Goal: Information Seeking & Learning: Learn about a topic

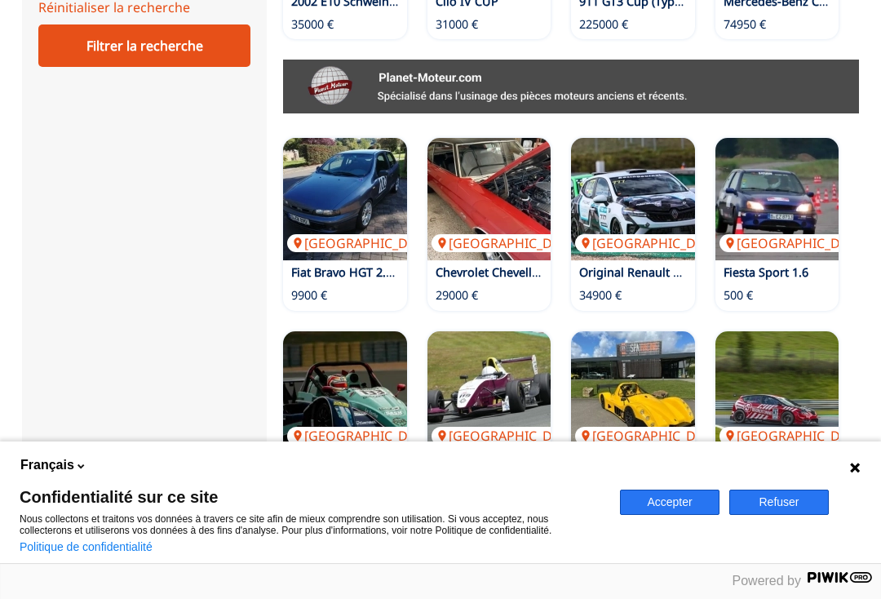
scroll to position [904, 0]
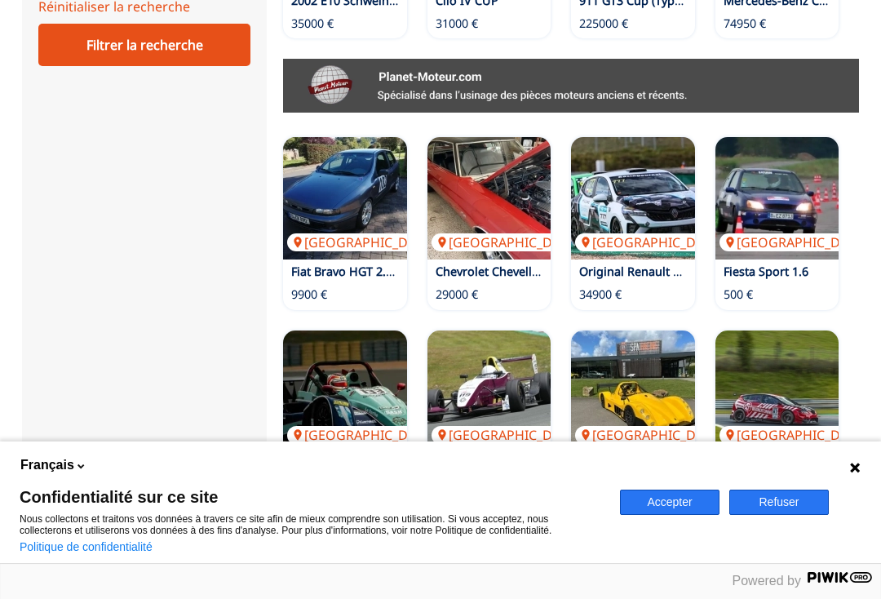
click at [824, 172] on img at bounding box center [777, 198] width 124 height 122
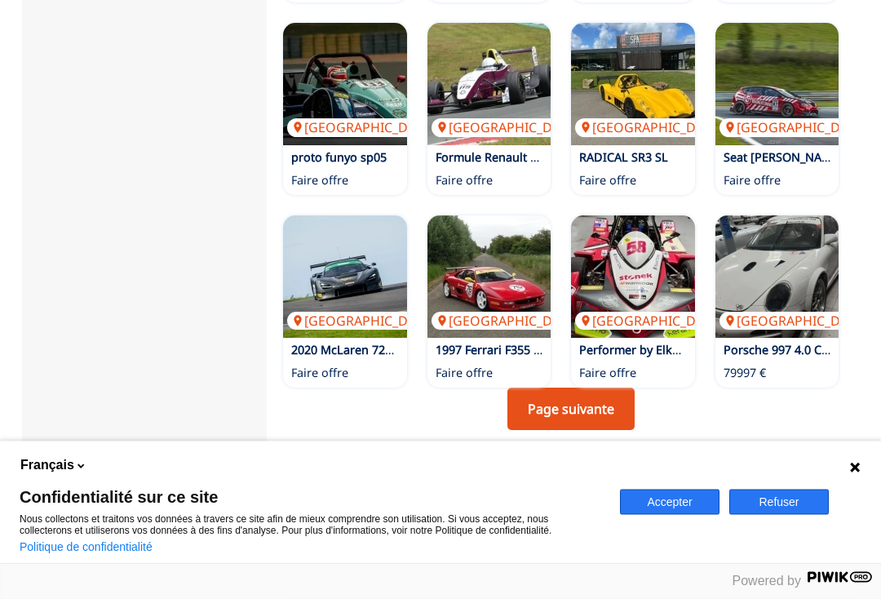
scroll to position [1211, 0]
click at [609, 387] on link "Page suivante" at bounding box center [570, 408] width 127 height 42
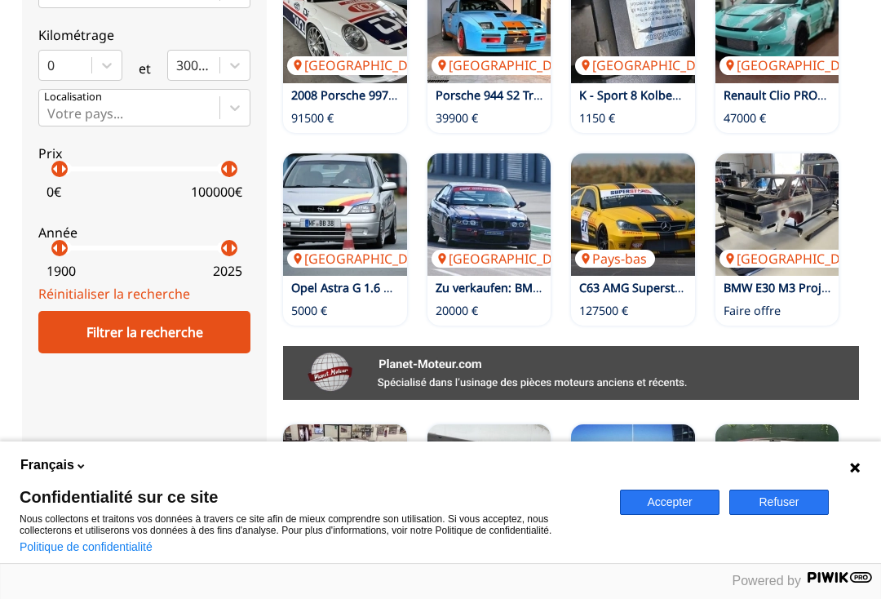
scroll to position [624, 0]
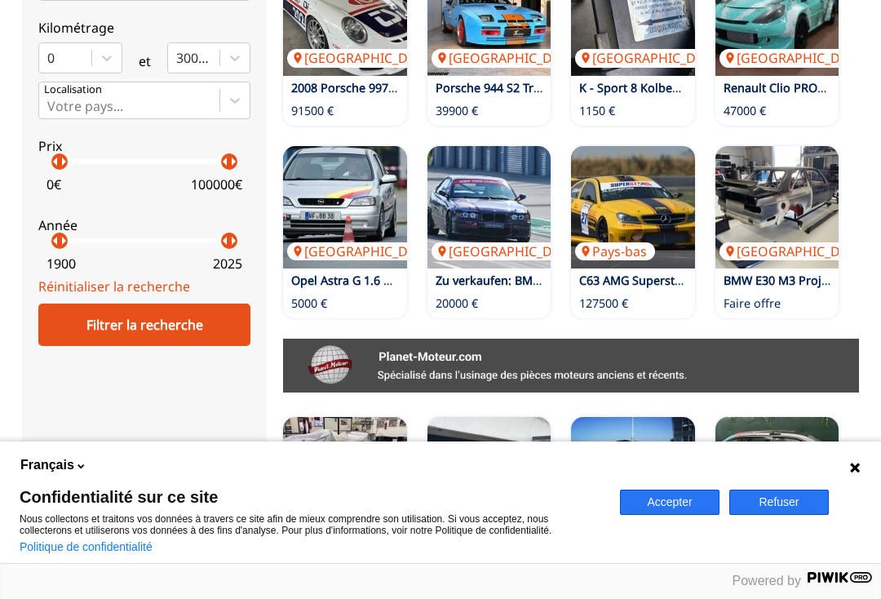
click at [494, 285] on link "Zu verkaufen: BMW E36 325i – Rennfahrzeug" at bounding box center [559, 279] width 247 height 15
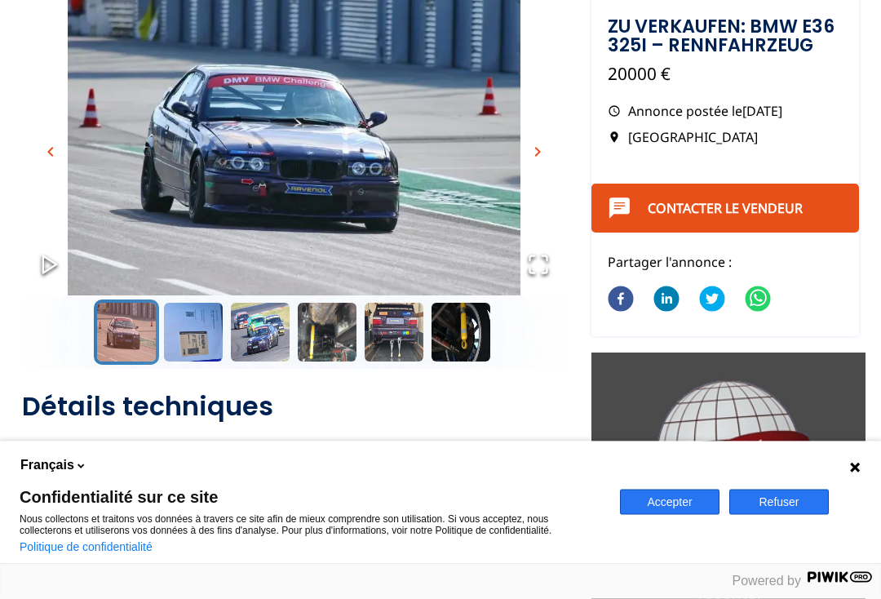
scroll to position [174, 0]
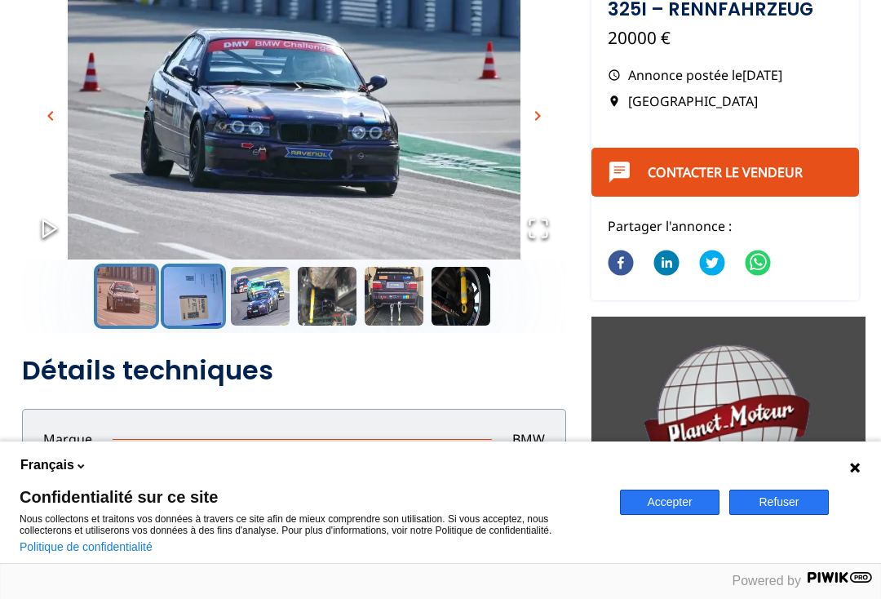
click at [203, 284] on button "Go to Slide 2" at bounding box center [193, 295] width 65 height 65
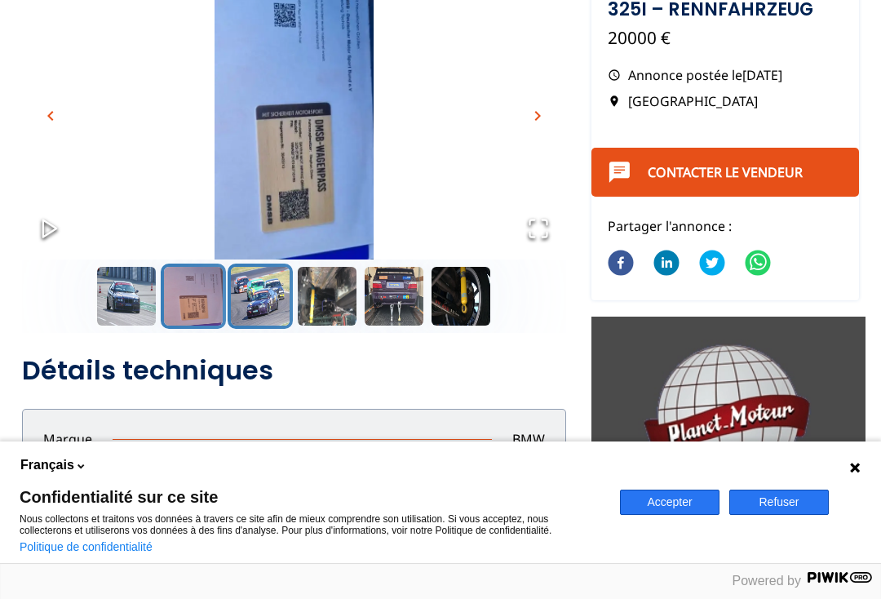
click at [267, 295] on button "Go to Slide 3" at bounding box center [260, 295] width 65 height 65
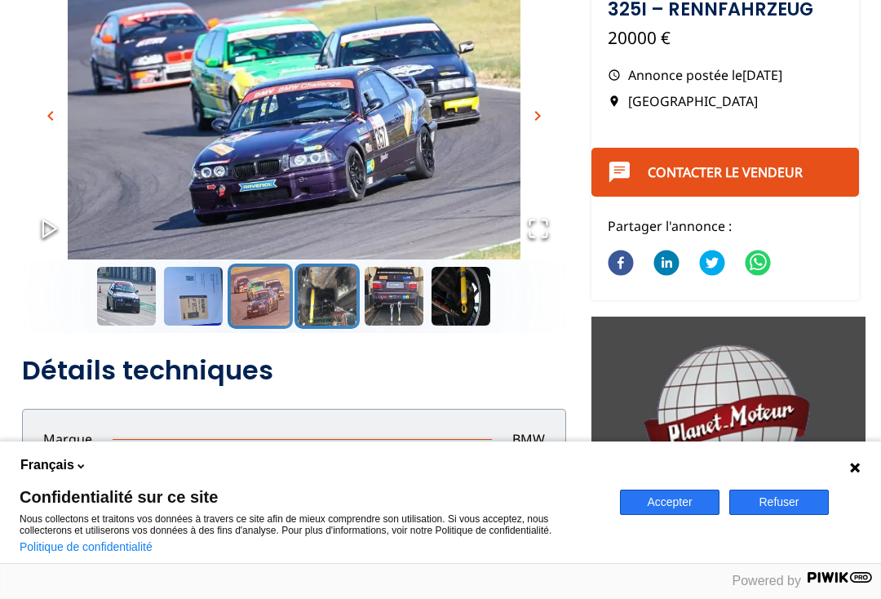
click at [313, 299] on button "Go to Slide 4" at bounding box center [326, 295] width 65 height 65
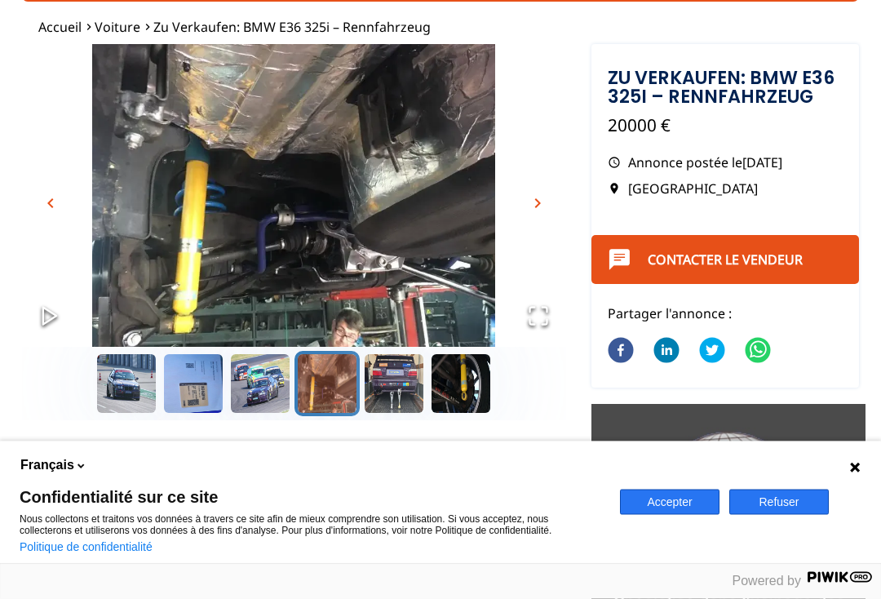
scroll to position [83, 0]
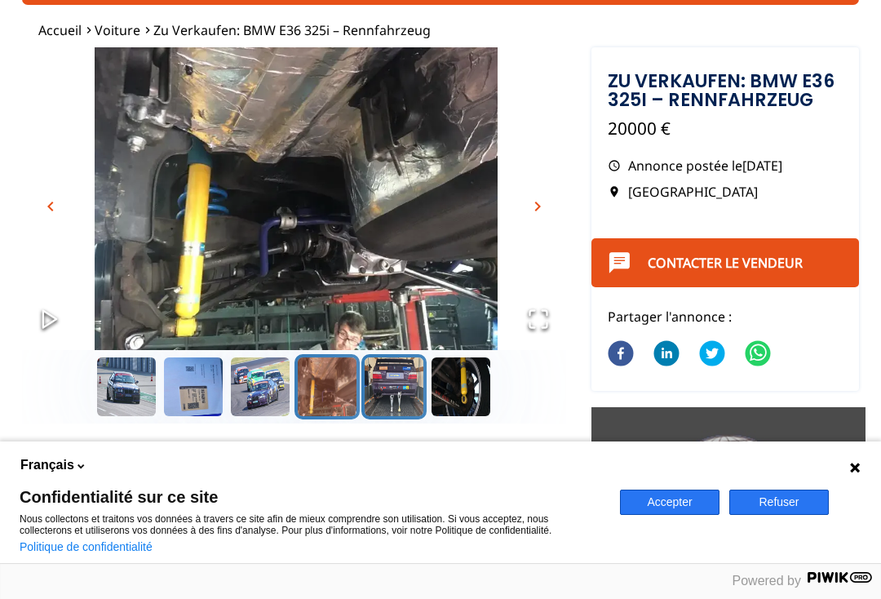
click at [391, 384] on button "Go to Slide 5" at bounding box center [393, 386] width 65 height 65
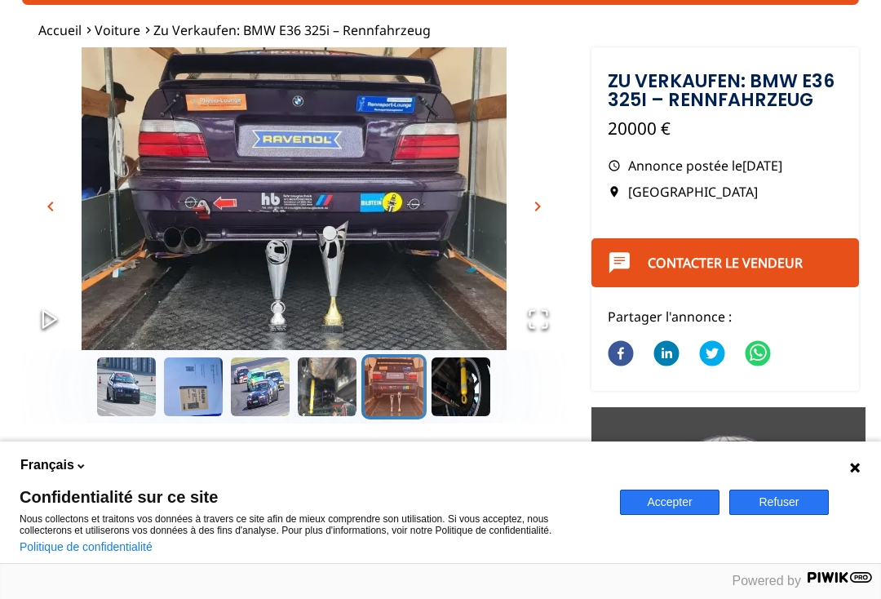
click at [470, 391] on button "Go to Slide 6" at bounding box center [460, 386] width 65 height 65
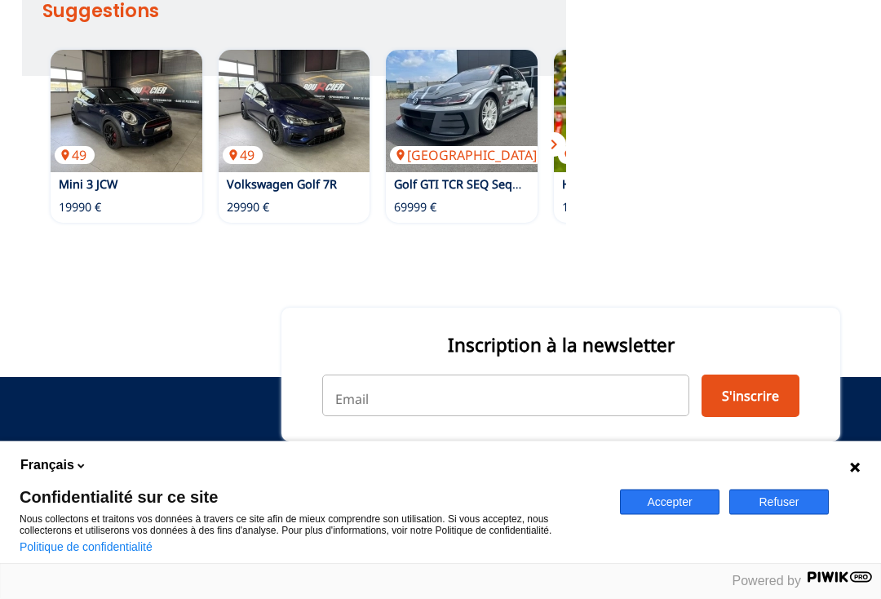
scroll to position [1145, 0]
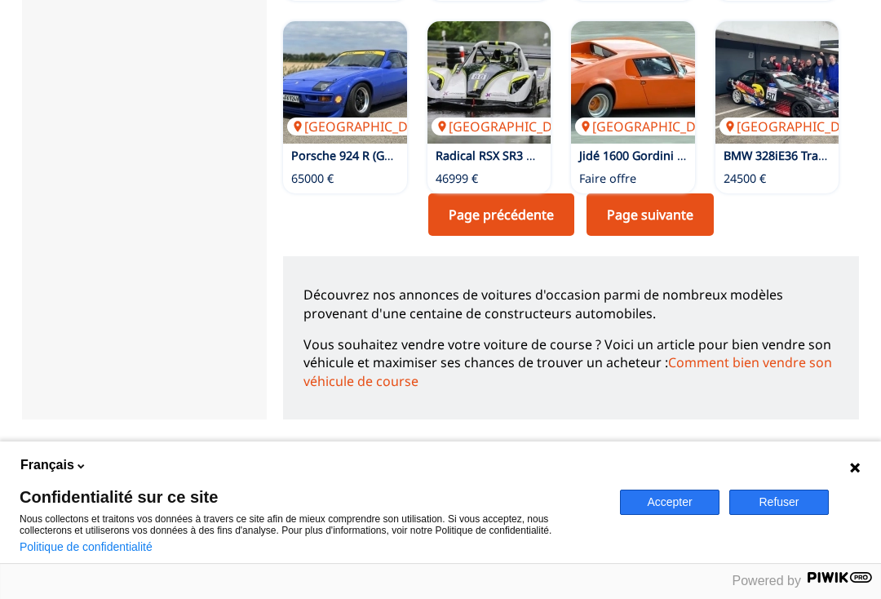
scroll to position [1402, 0]
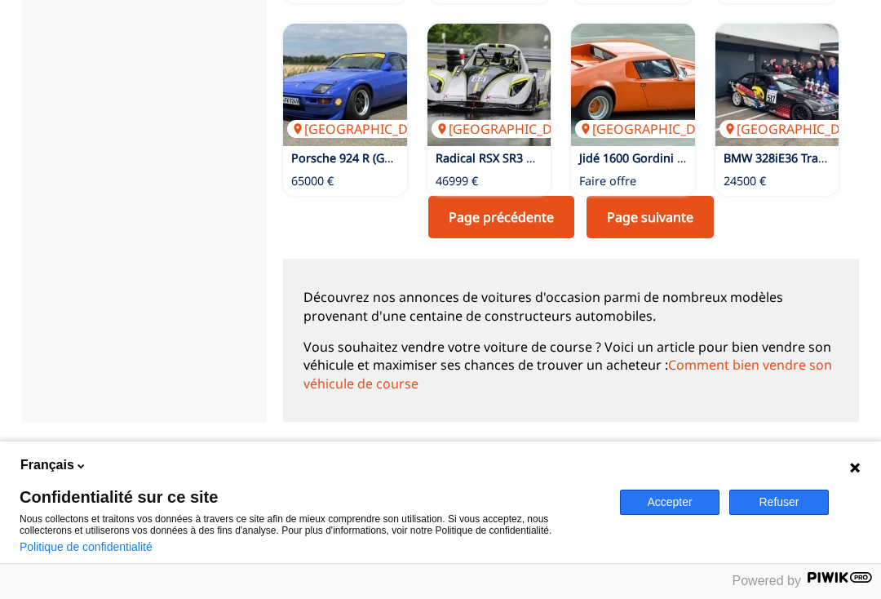
click at [687, 218] on link "Page suivante" at bounding box center [649, 217] width 127 height 42
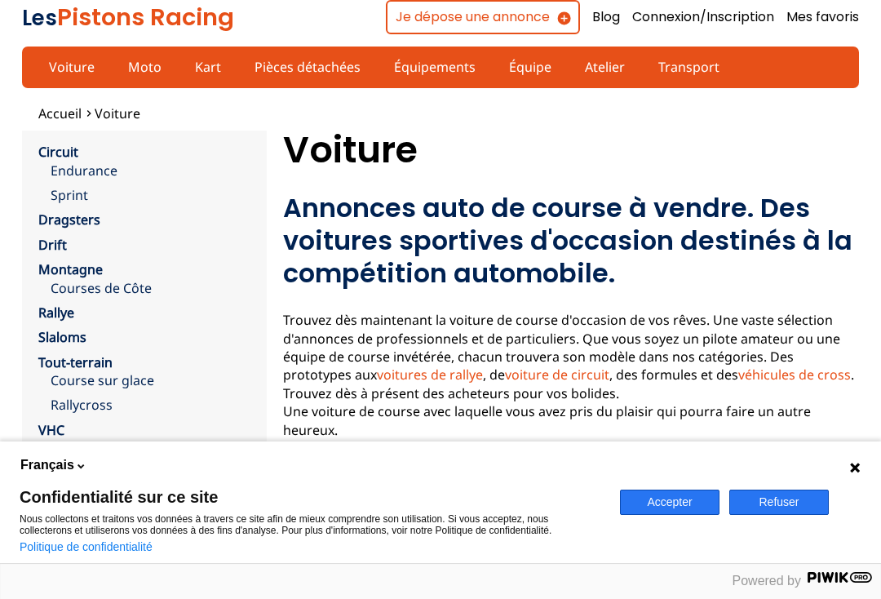
click at [66, 265] on link "Montagne" at bounding box center [70, 269] width 64 height 18
